Goal: Information Seeking & Learning: Find specific fact

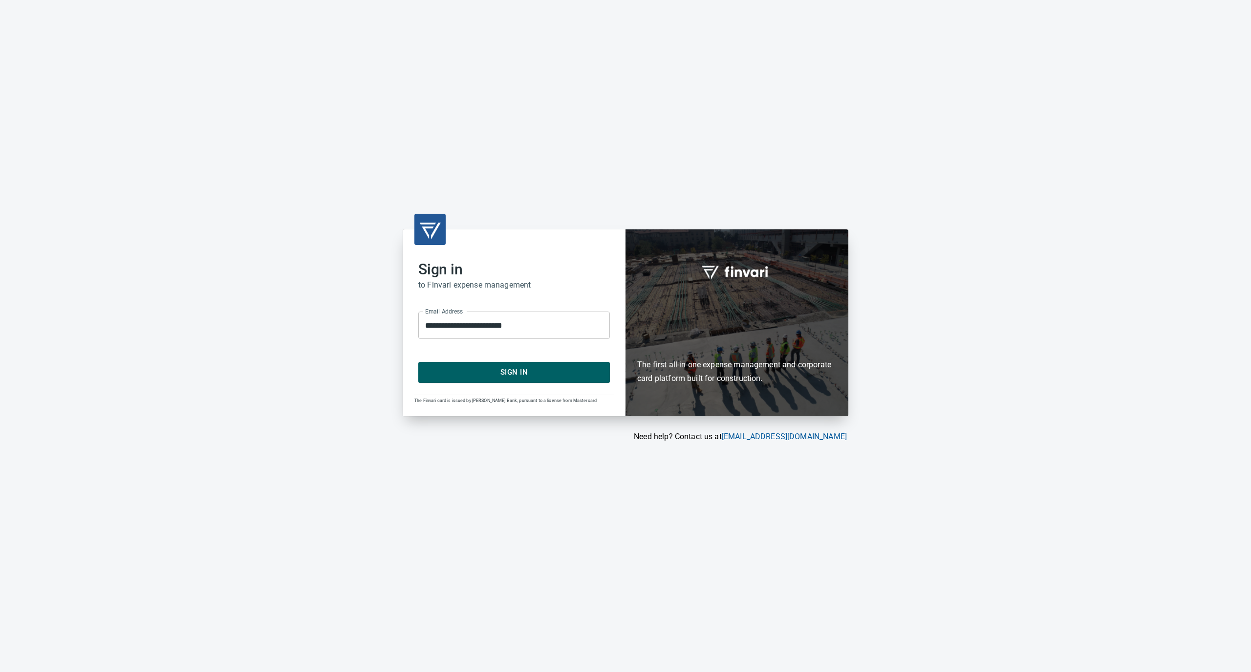
click at [520, 377] on span "Sign In" at bounding box center [514, 372] width 170 height 13
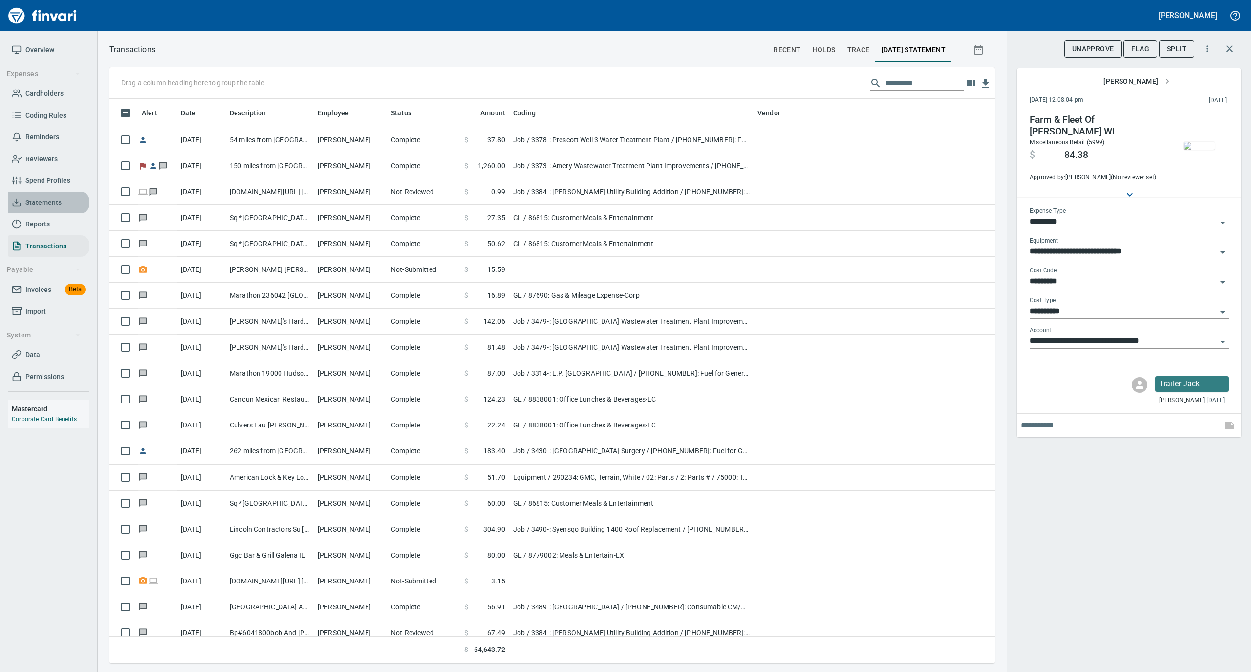
click at [44, 197] on span "Statements" at bounding box center [43, 203] width 36 height 12
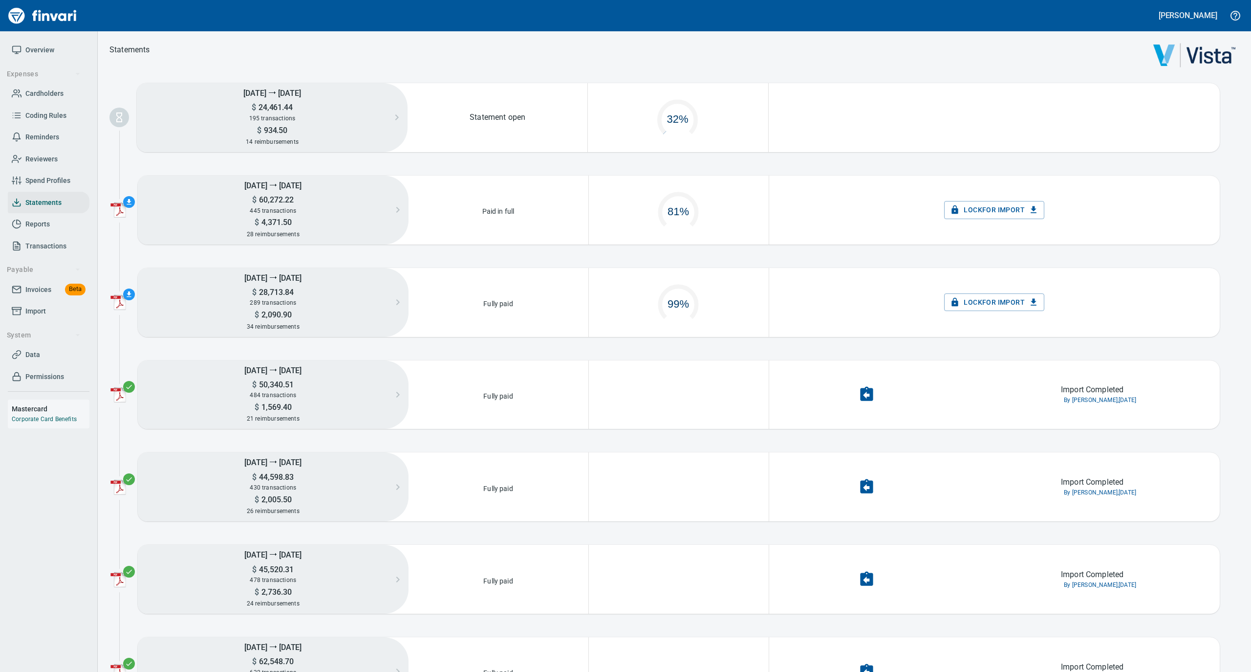
scroll to position [47, 169]
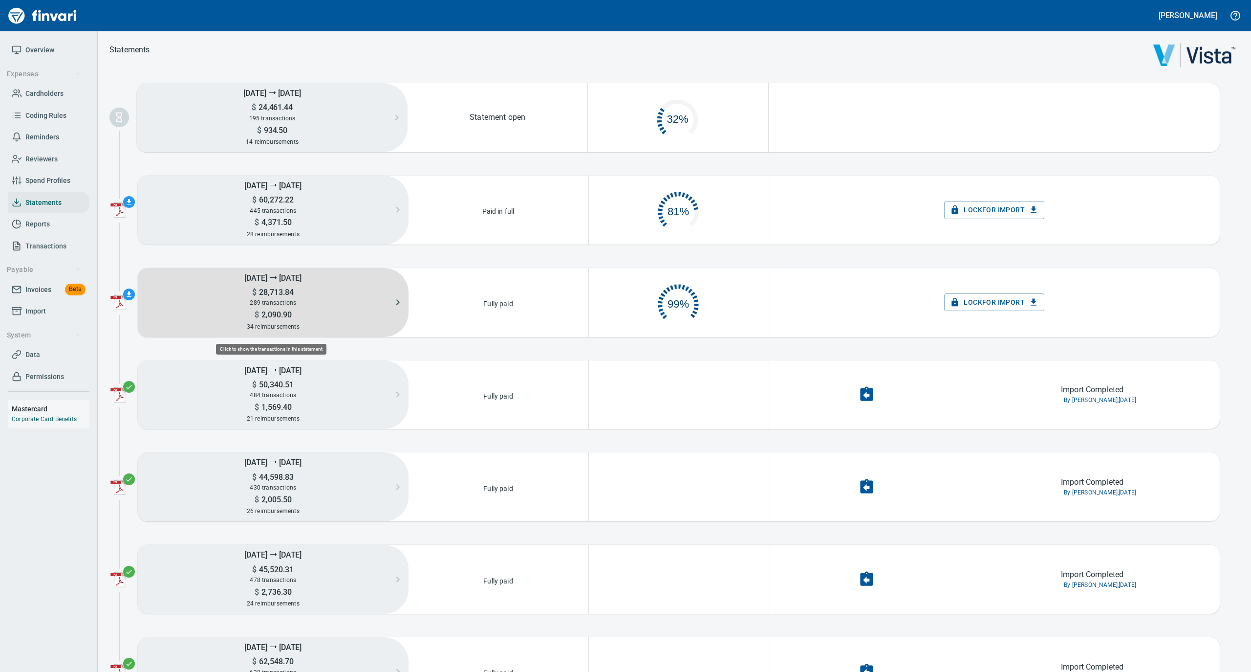
click at [297, 300] on div "289 transactions" at bounding box center [273, 302] width 271 height 11
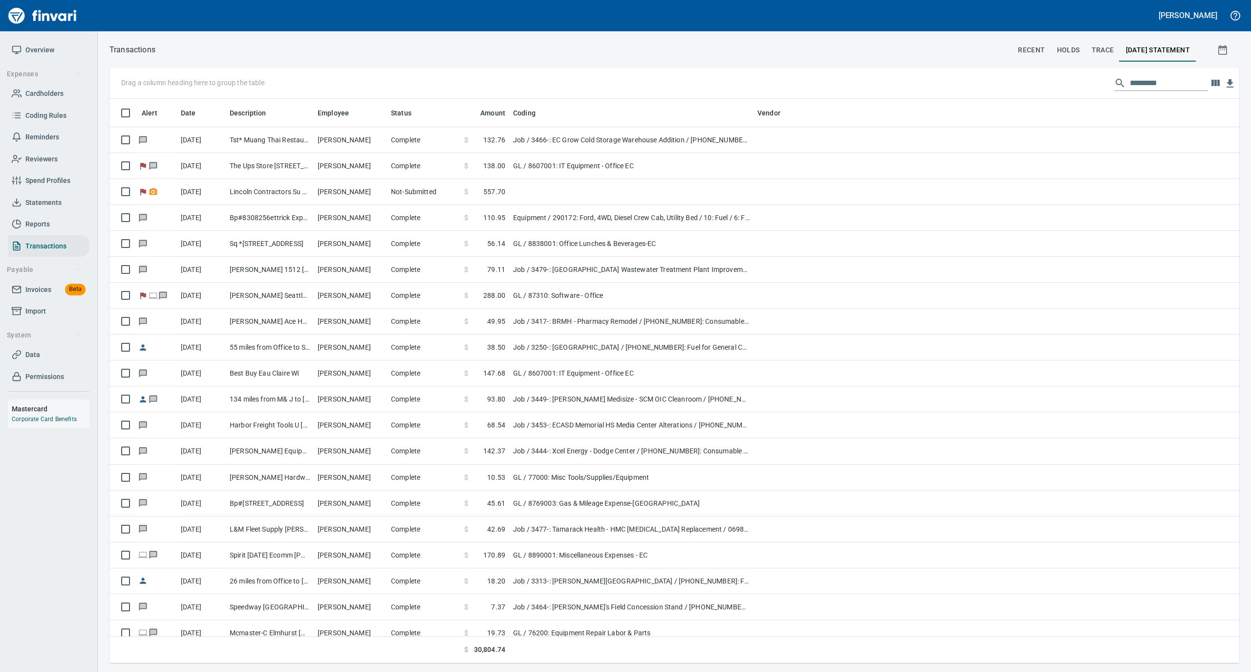
scroll to position [554, 1111]
click at [1140, 77] on input "text" at bounding box center [1169, 83] width 78 height 16
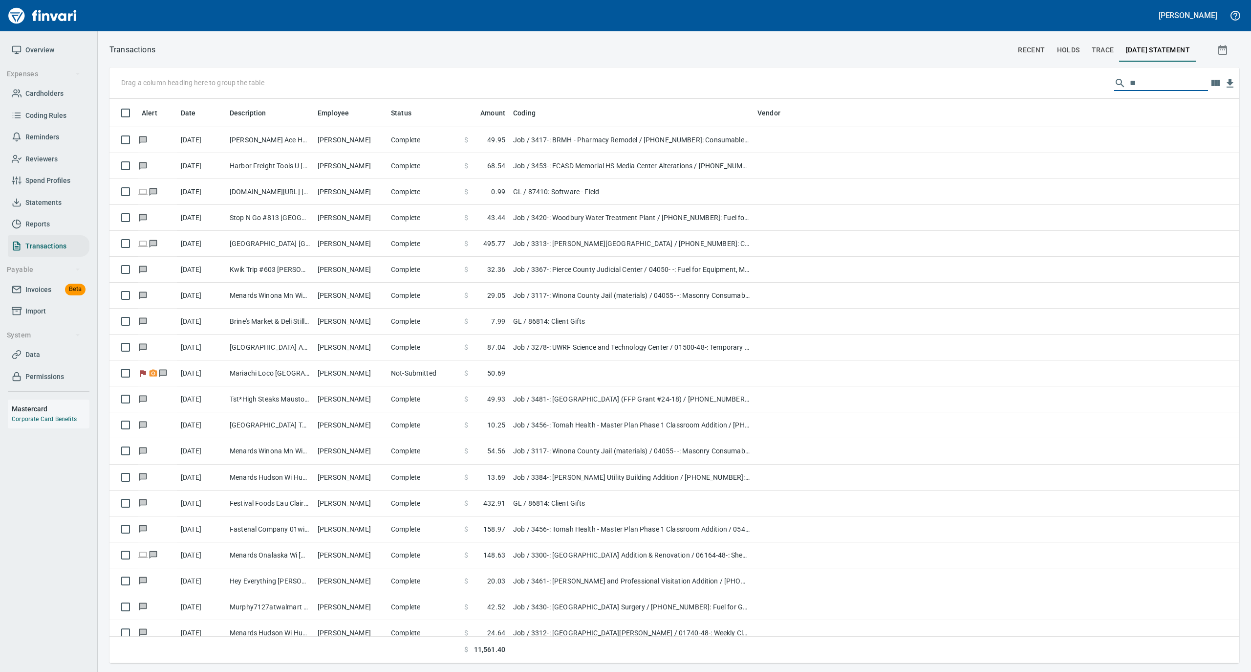
type input "*"
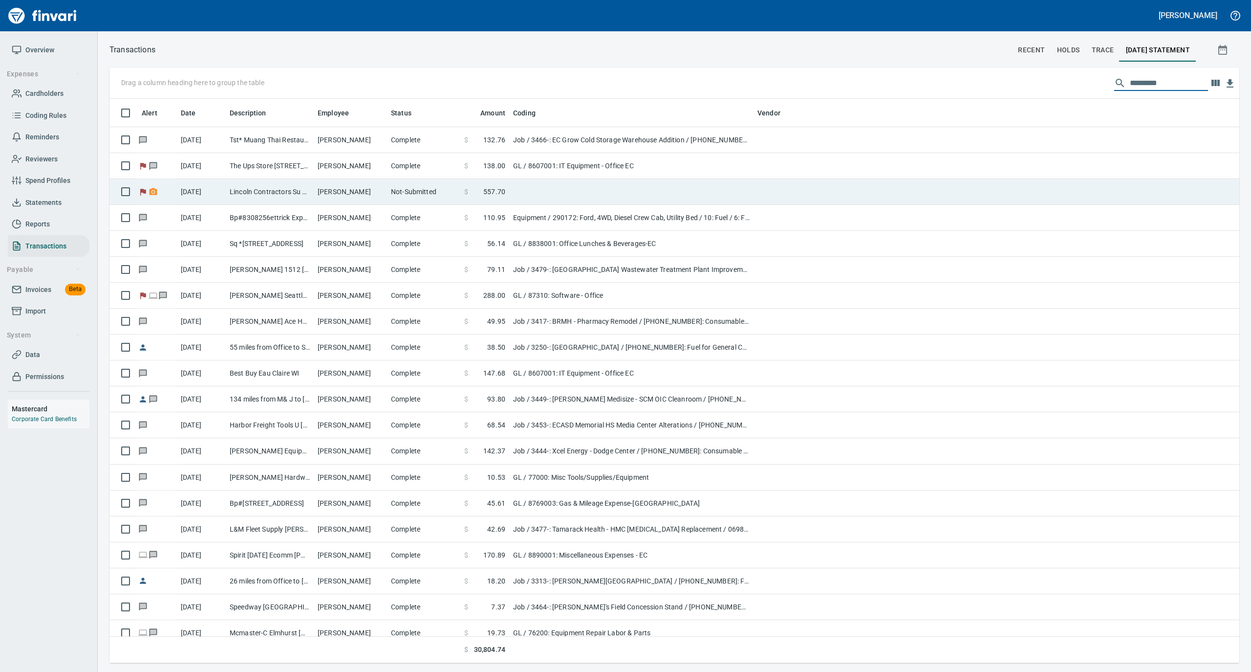
click at [335, 193] on td "[PERSON_NAME]" at bounding box center [350, 192] width 73 height 26
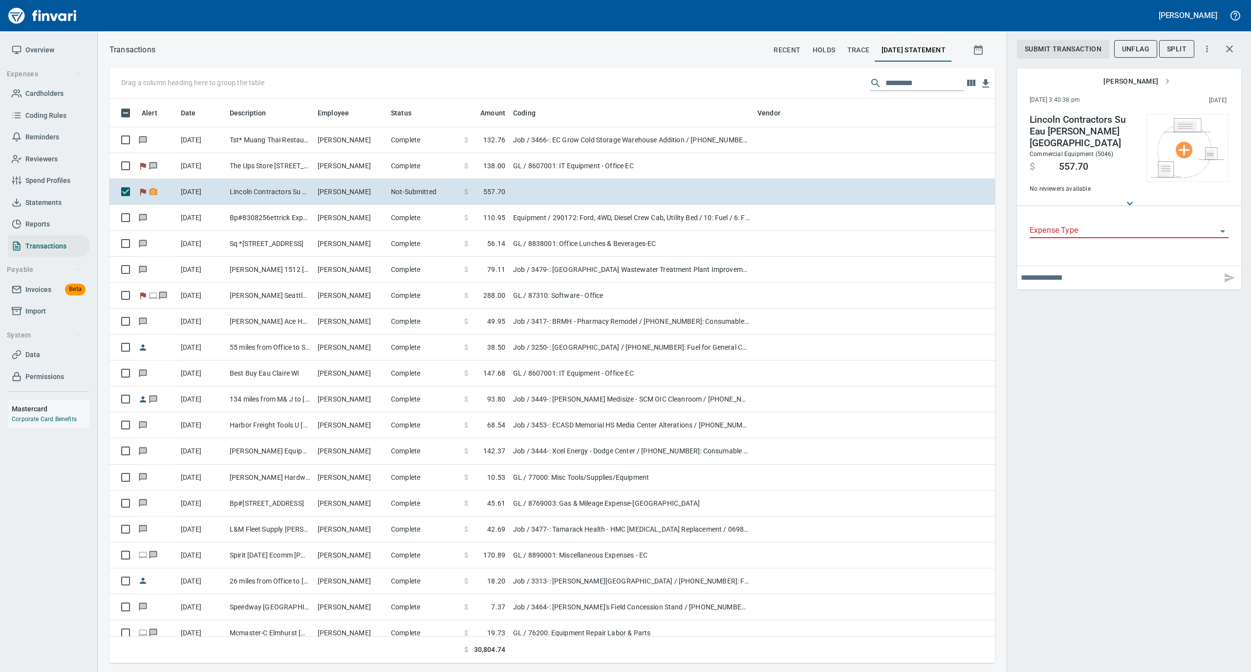
scroll to position [554, 866]
click at [44, 45] on span "Overview" at bounding box center [39, 50] width 29 height 12
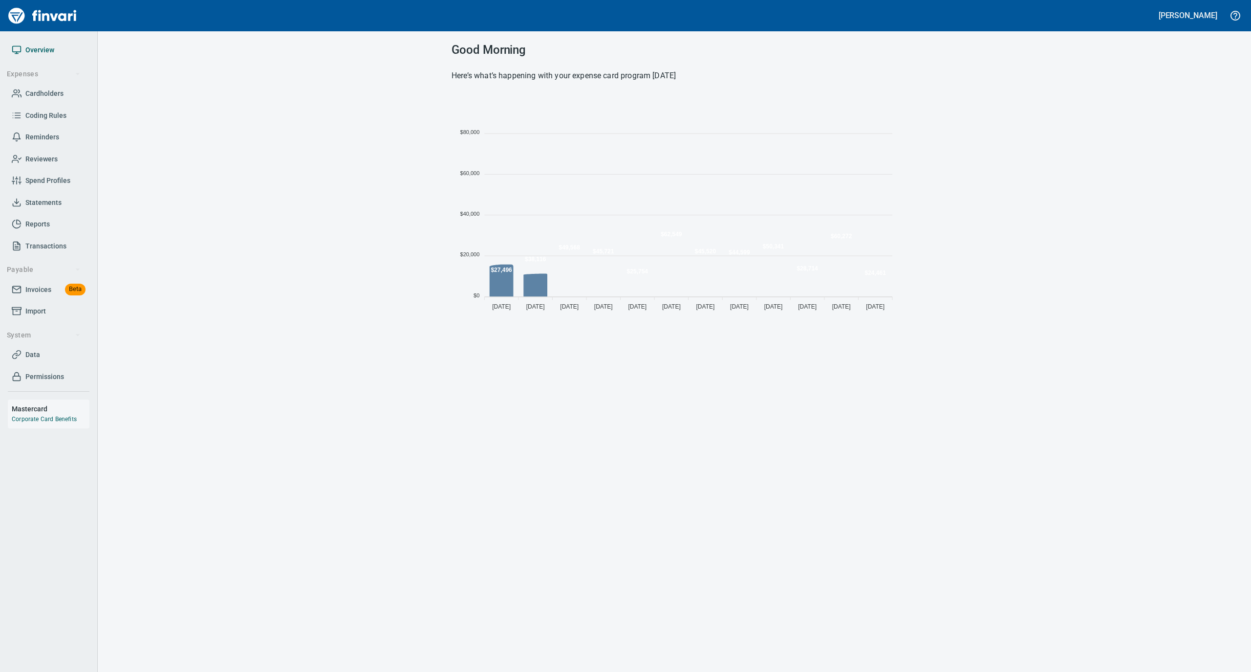
scroll to position [218, 436]
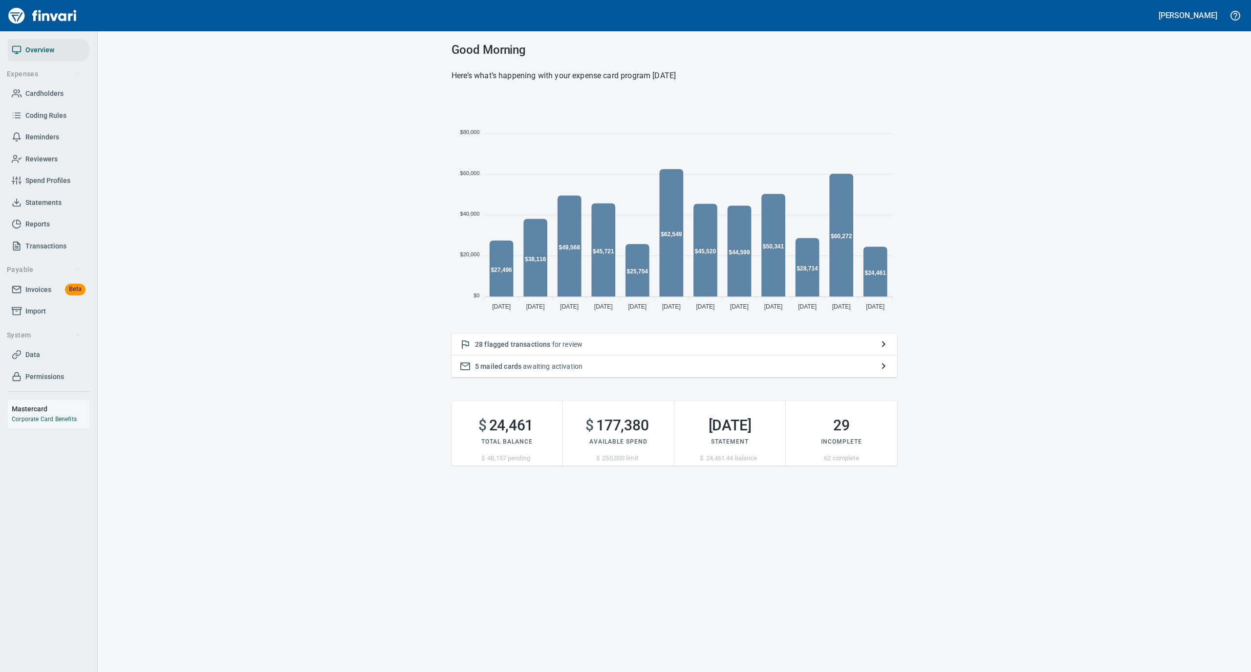
click at [55, 200] on span "Statements" at bounding box center [43, 203] width 36 height 12
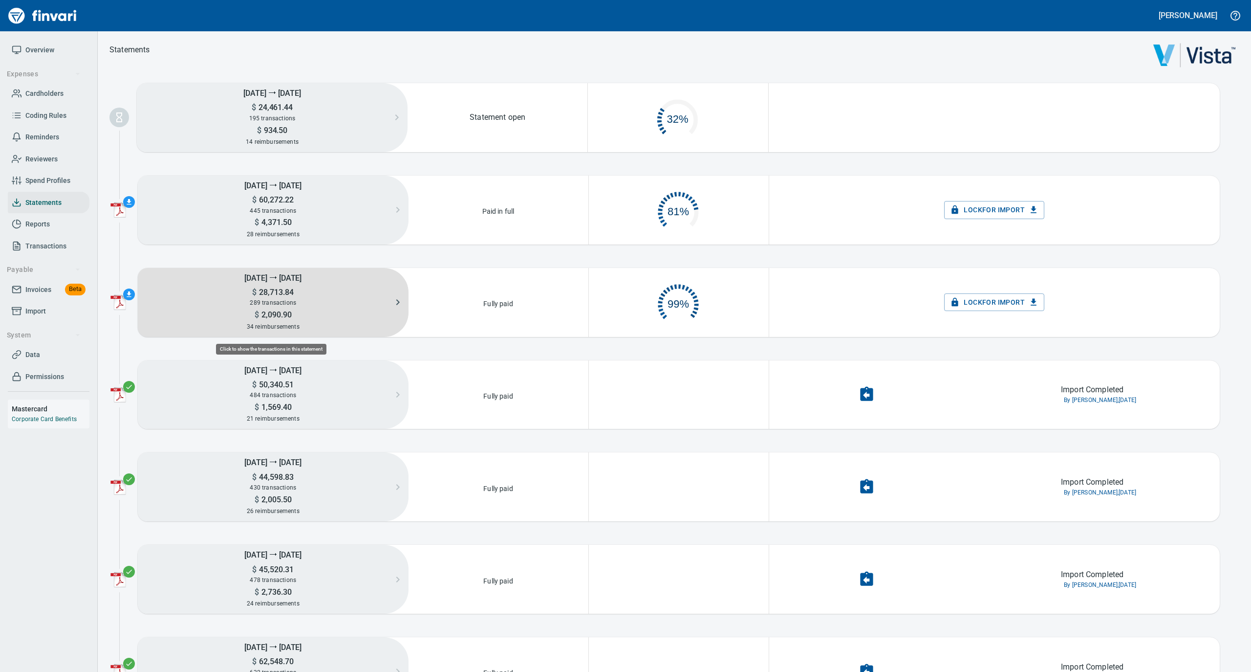
scroll to position [47, 169]
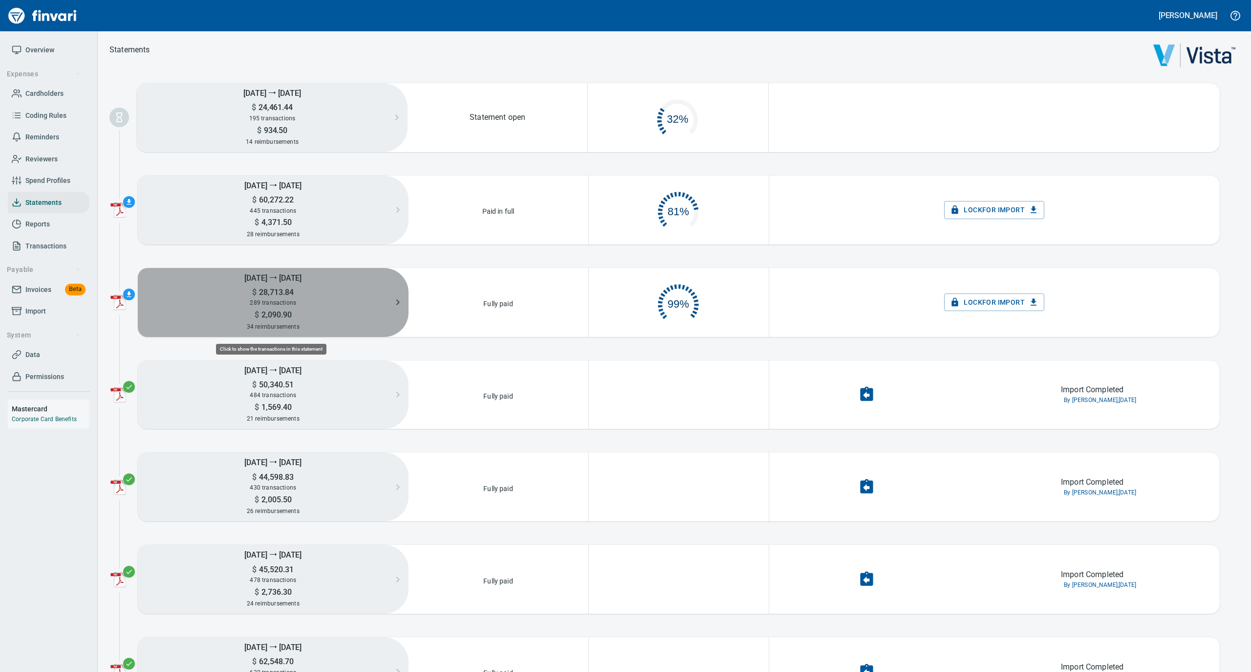
click at [307, 301] on div "289 transactions" at bounding box center [273, 302] width 271 height 11
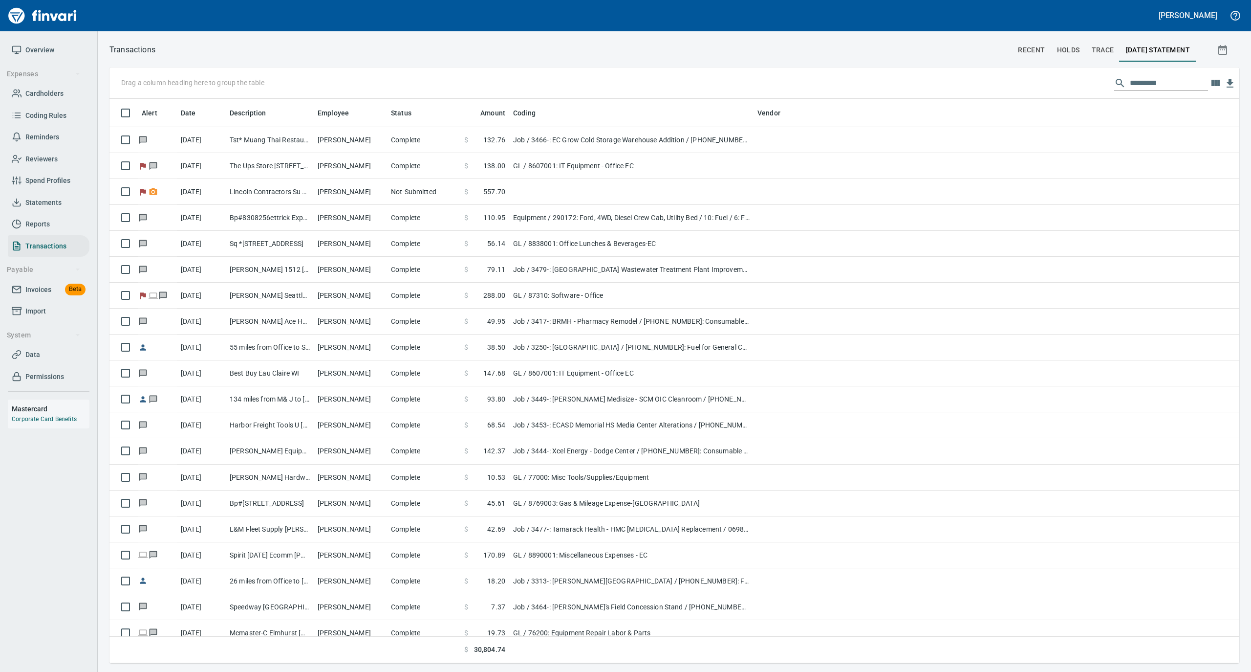
scroll to position [554, 1111]
click at [46, 51] on span "Overview" at bounding box center [39, 50] width 29 height 12
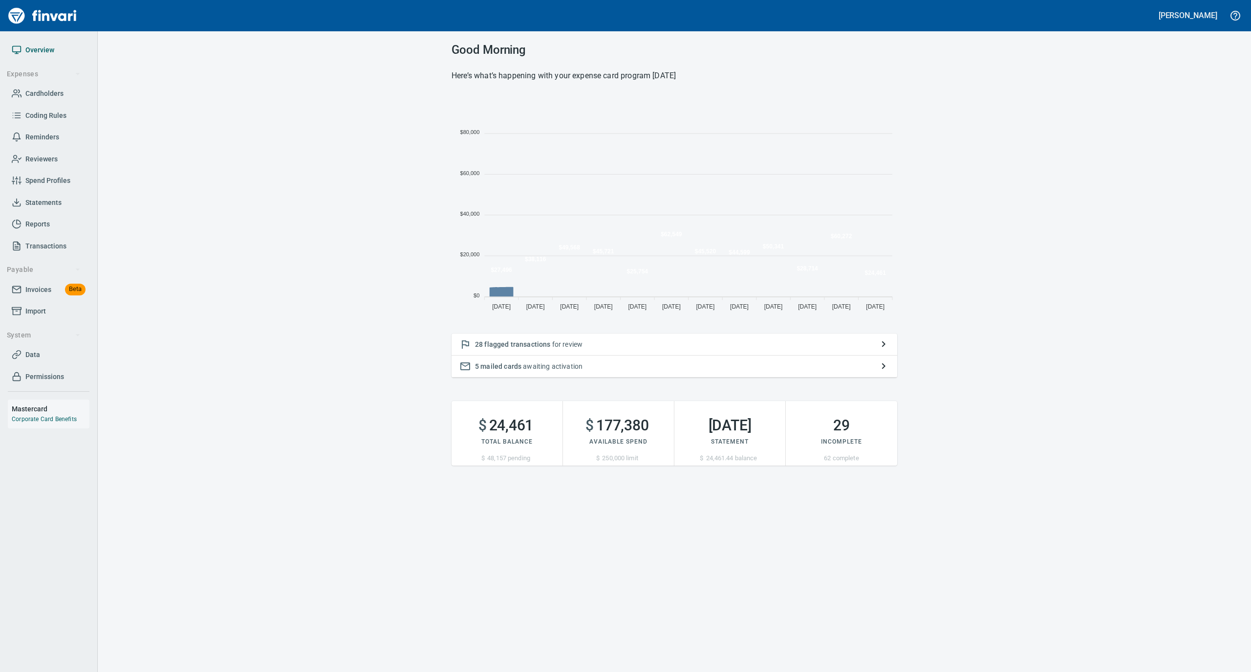
scroll to position [218, 436]
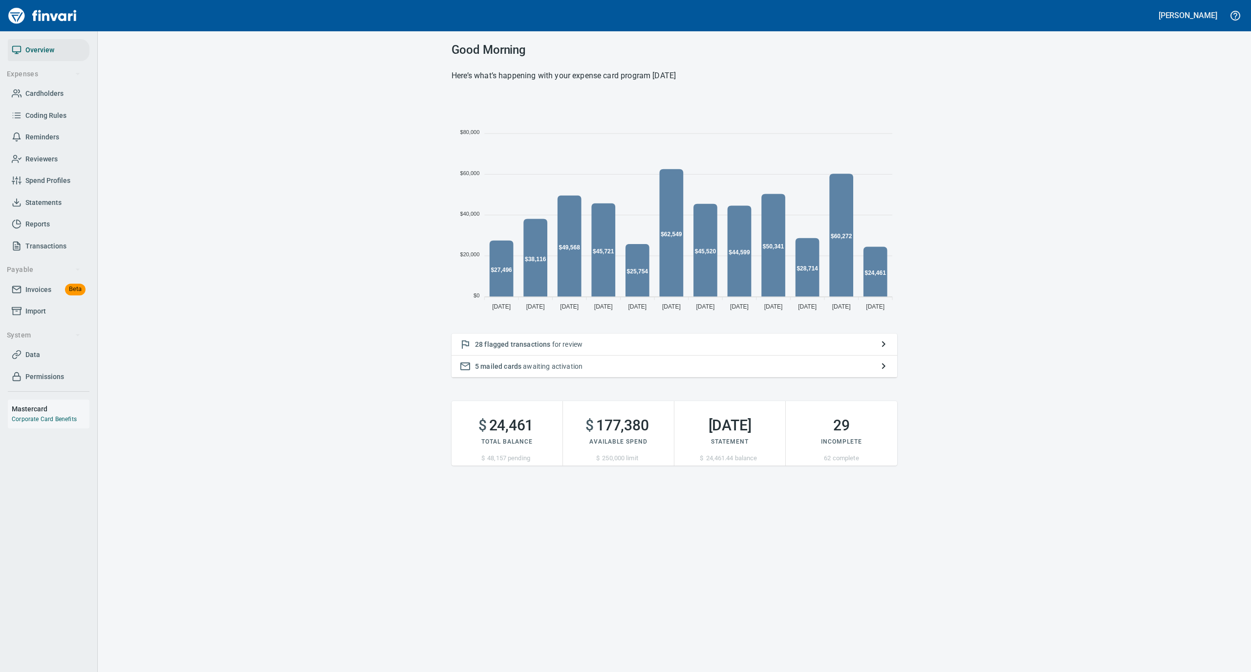
click at [53, 203] on span "Statements" at bounding box center [43, 203] width 36 height 12
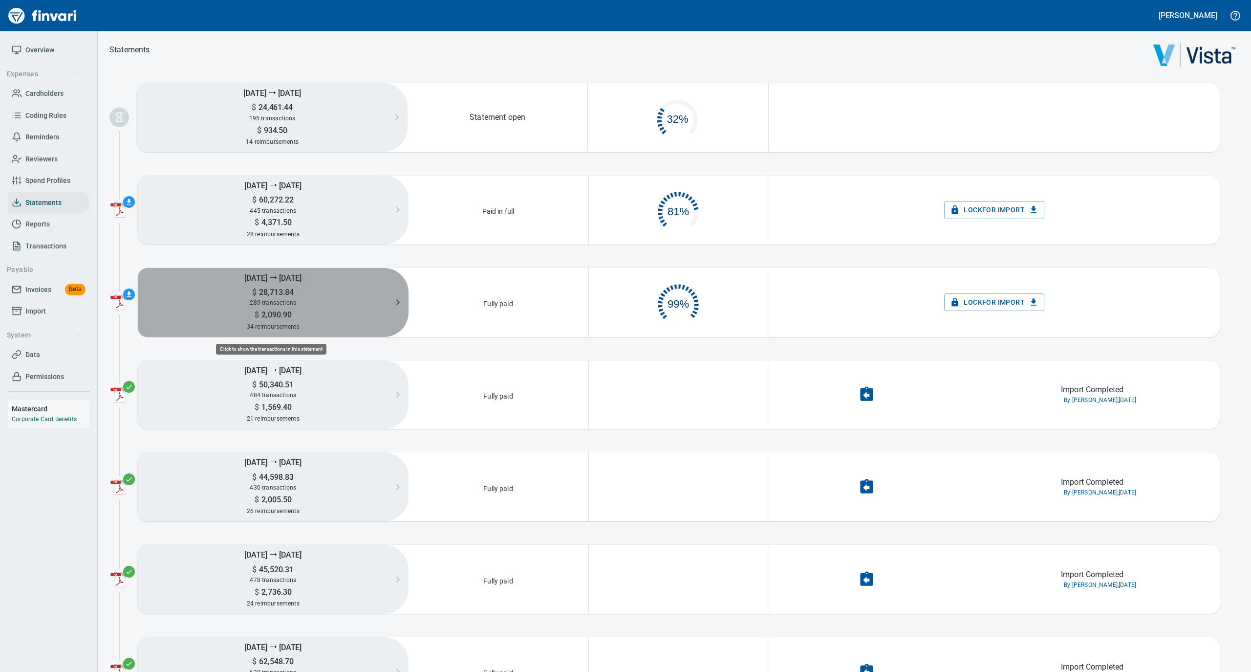
click at [274, 306] on span "289 transactions" at bounding box center [273, 302] width 46 height 7
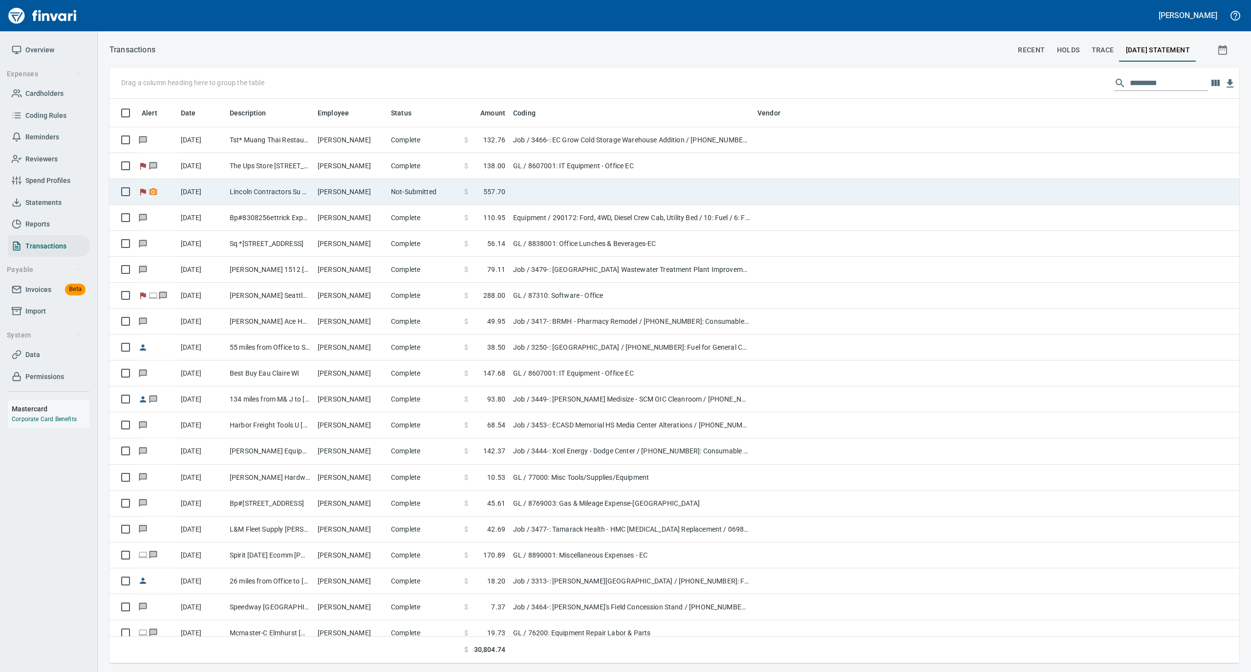
click at [268, 199] on td "Lincoln Contractors Su Eau [PERSON_NAME][GEOGRAPHIC_DATA]" at bounding box center [270, 192] width 88 height 26
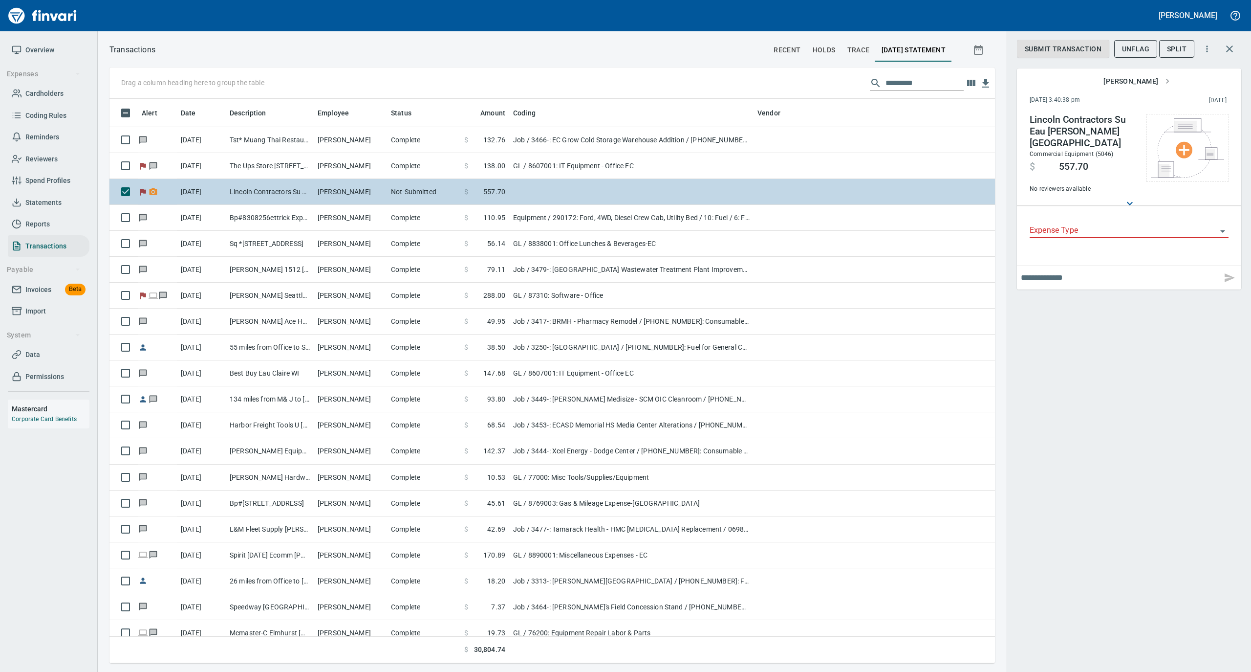
scroll to position [554, 866]
